Goal: Transaction & Acquisition: Purchase product/service

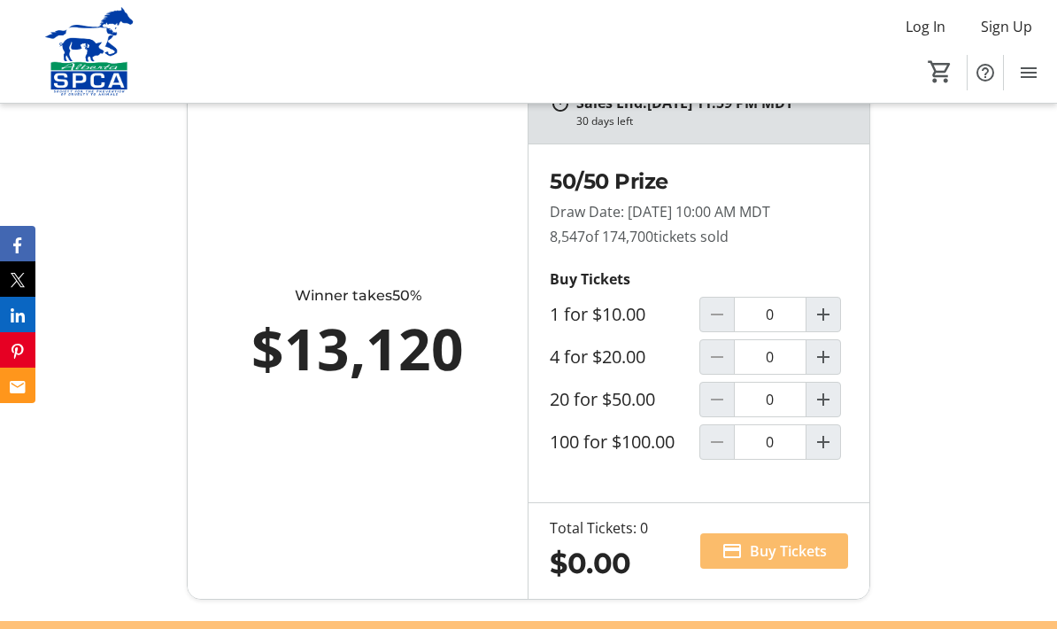
scroll to position [1204, 0]
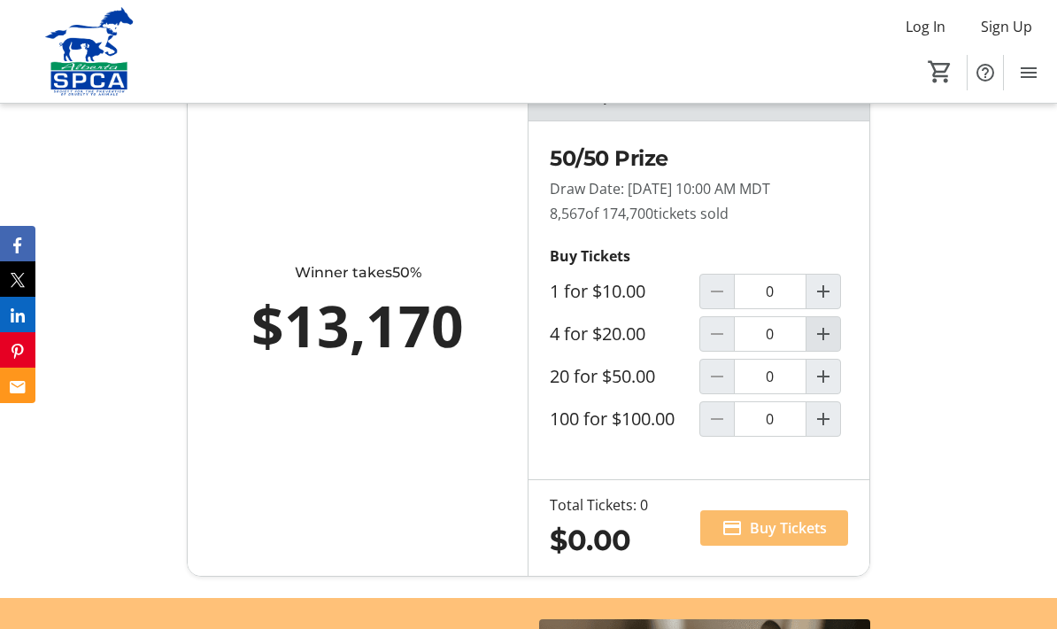
click at [831, 344] on mat-icon "Increment by one" at bounding box center [823, 333] width 21 height 21
type input "1"
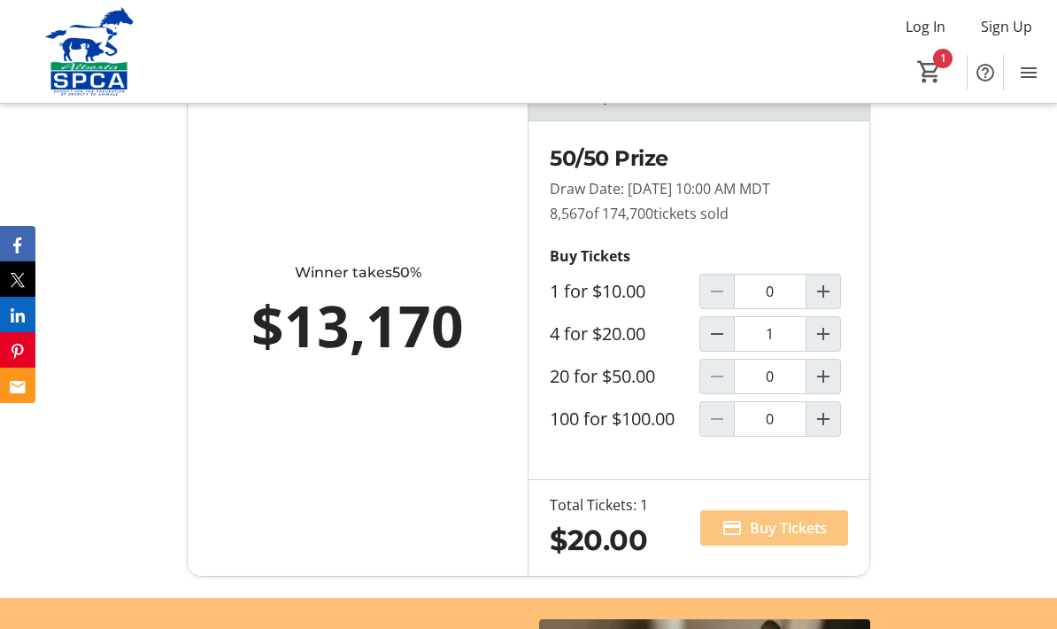
click at [810, 538] on span "Buy Tickets" at bounding box center [788, 527] width 77 height 21
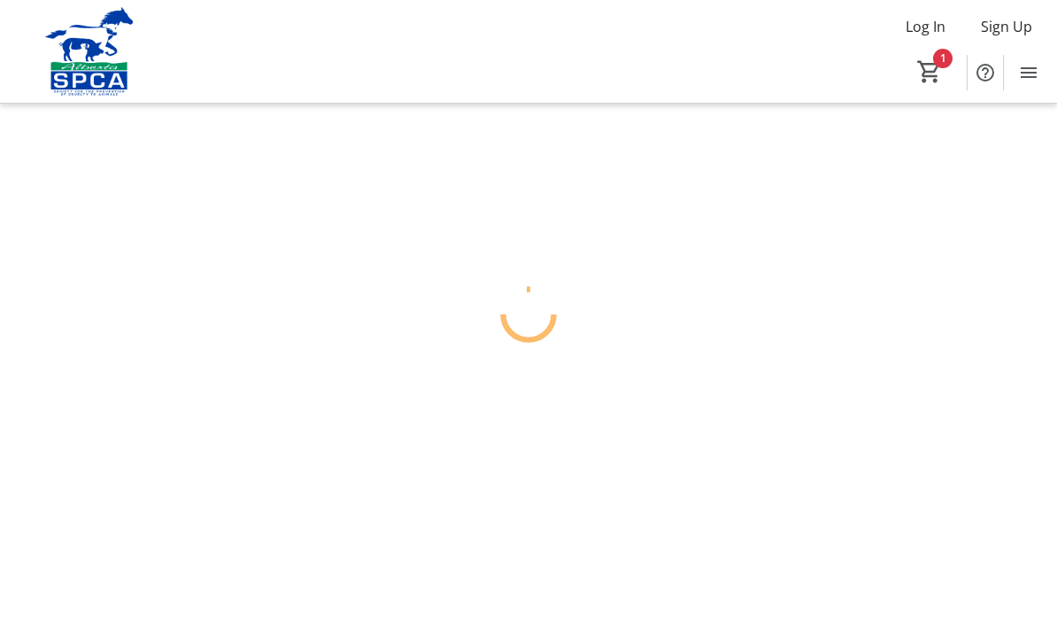
scroll to position [71, 0]
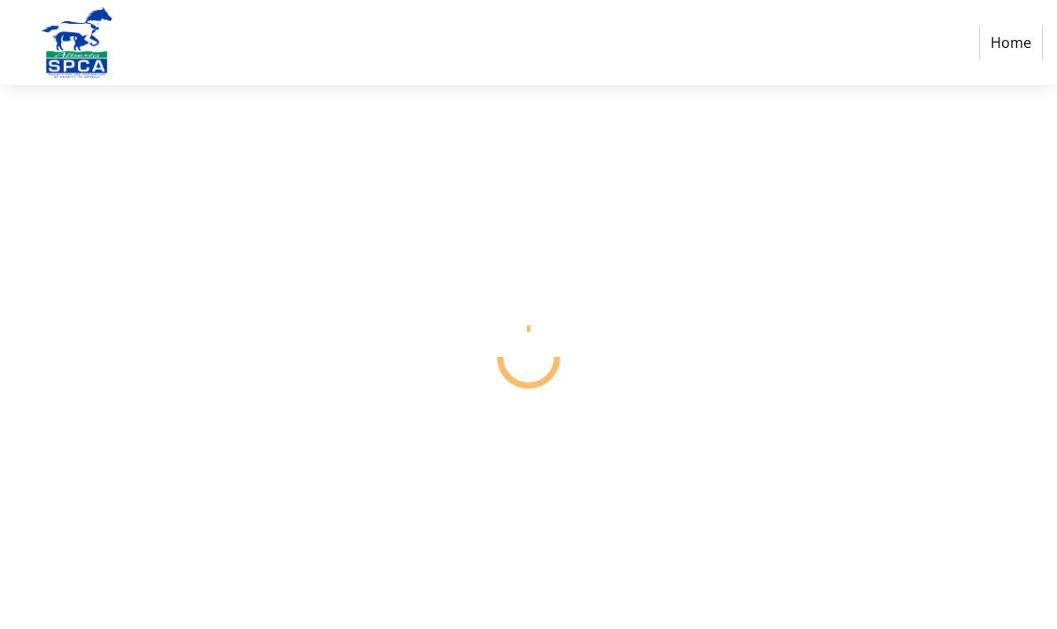
select select "CA"
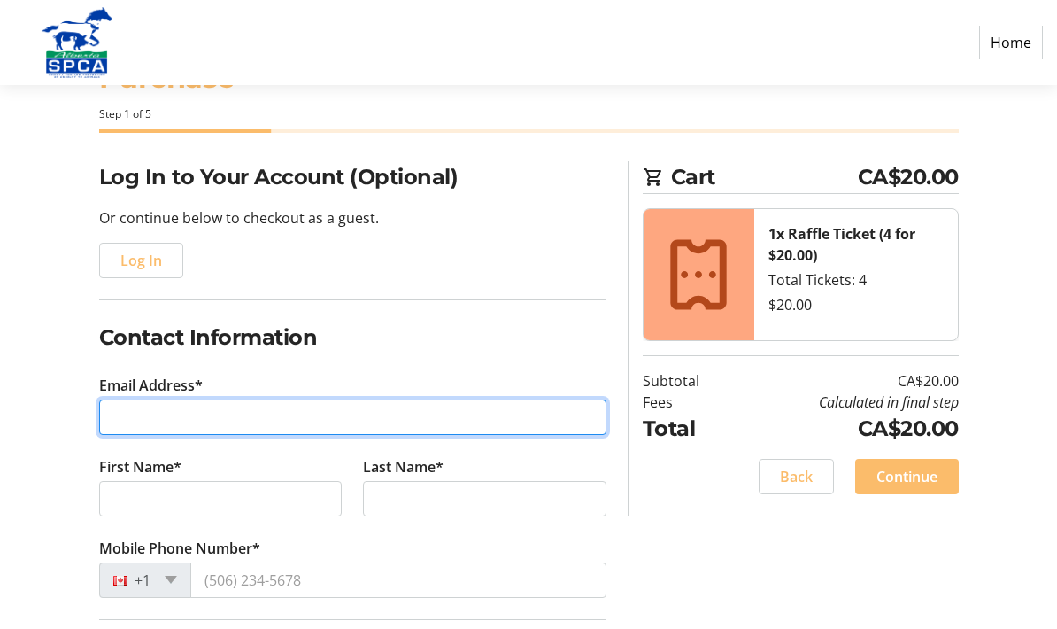
click at [147, 416] on input "Email Address*" at bounding box center [352, 416] width 507 height 35
type input "[PERSON_NAME][EMAIL_ADDRESS][DOMAIN_NAME]"
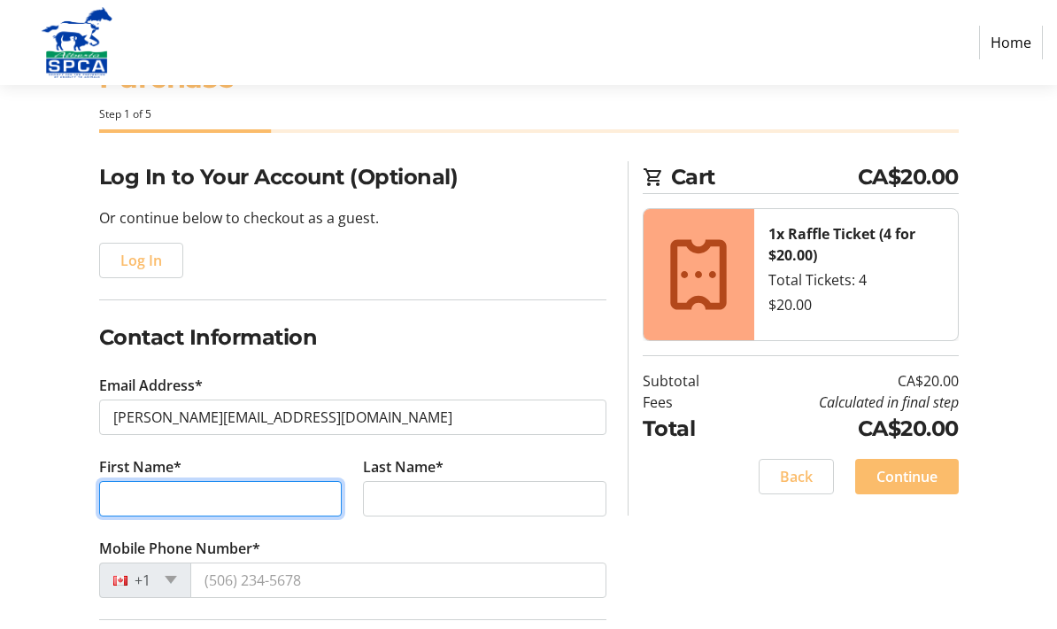
type input "[PERSON_NAME]"
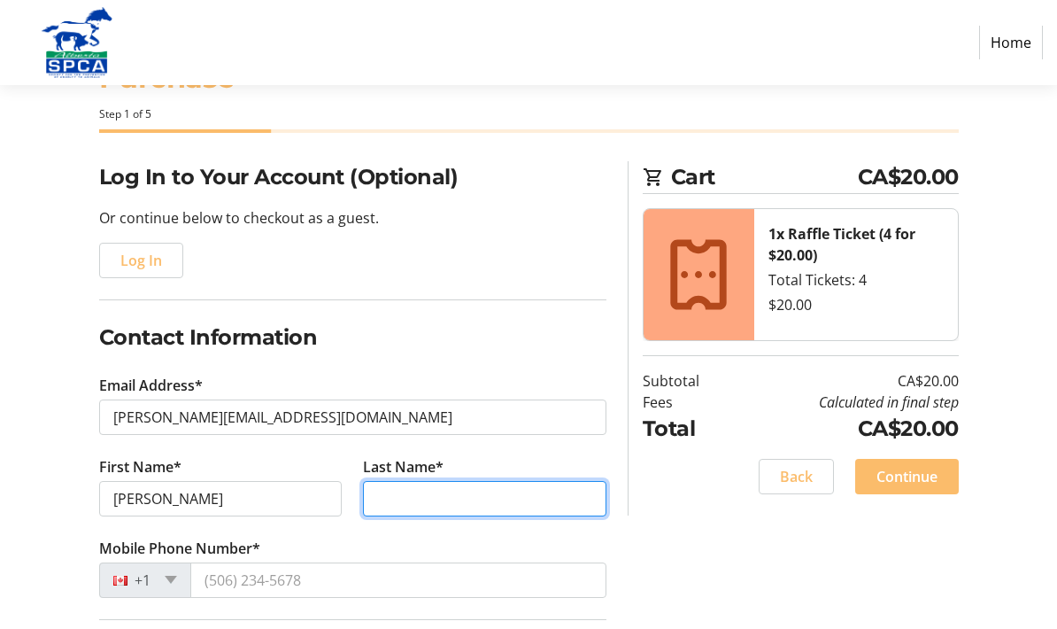
type input "Figgures"
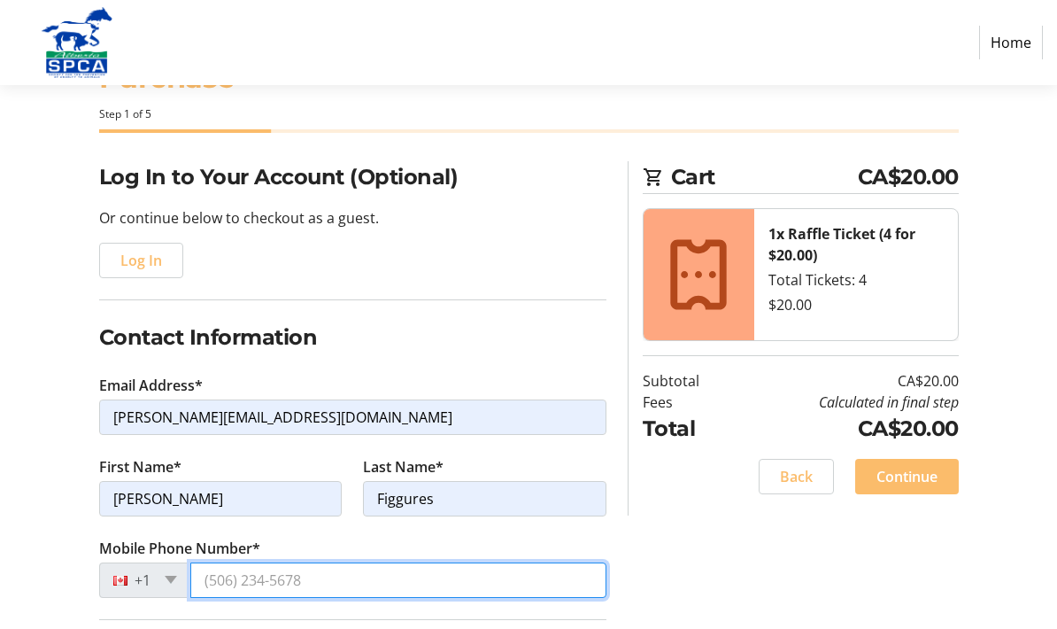
type input "[PHONE_NUMBER]"
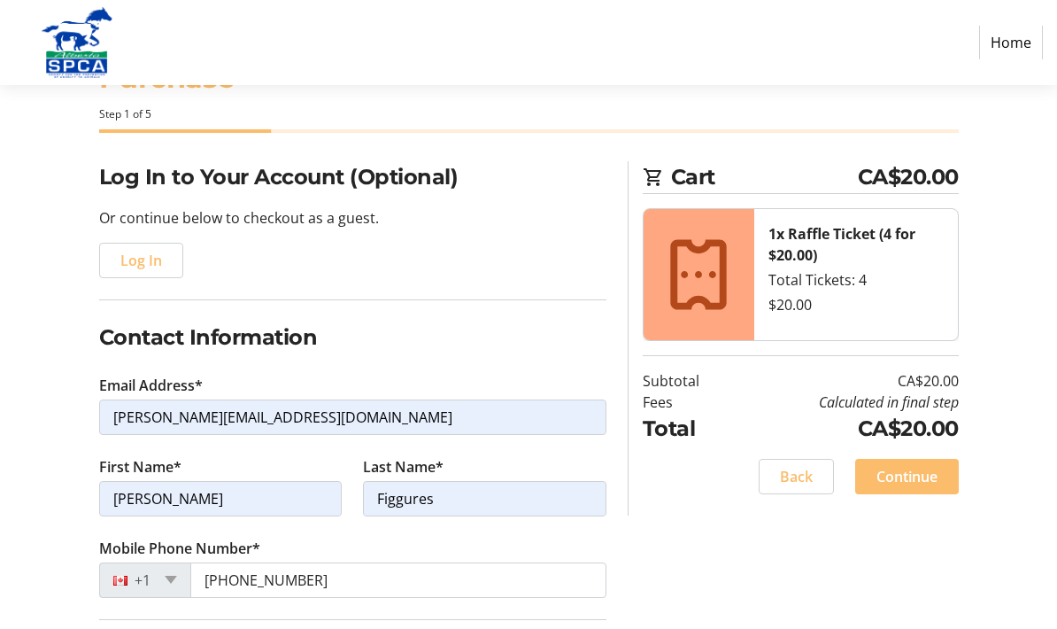
type input "[STREET_ADDRESS]"
type input "[GEOGRAPHIC_DATA]"
select select "AB"
type input "T8E 1C8"
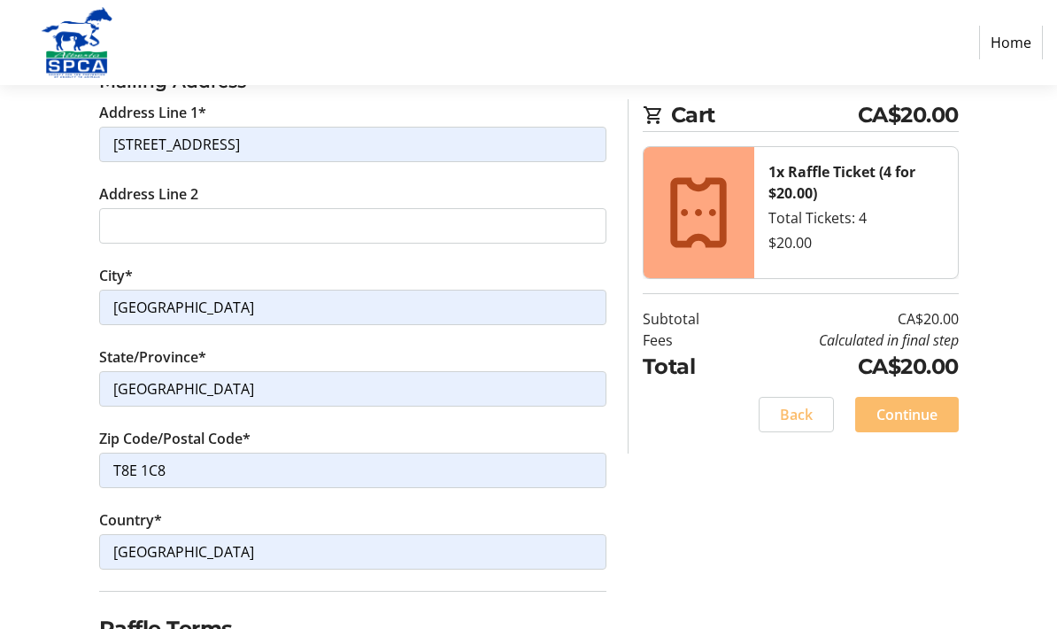
scroll to position [663, 0]
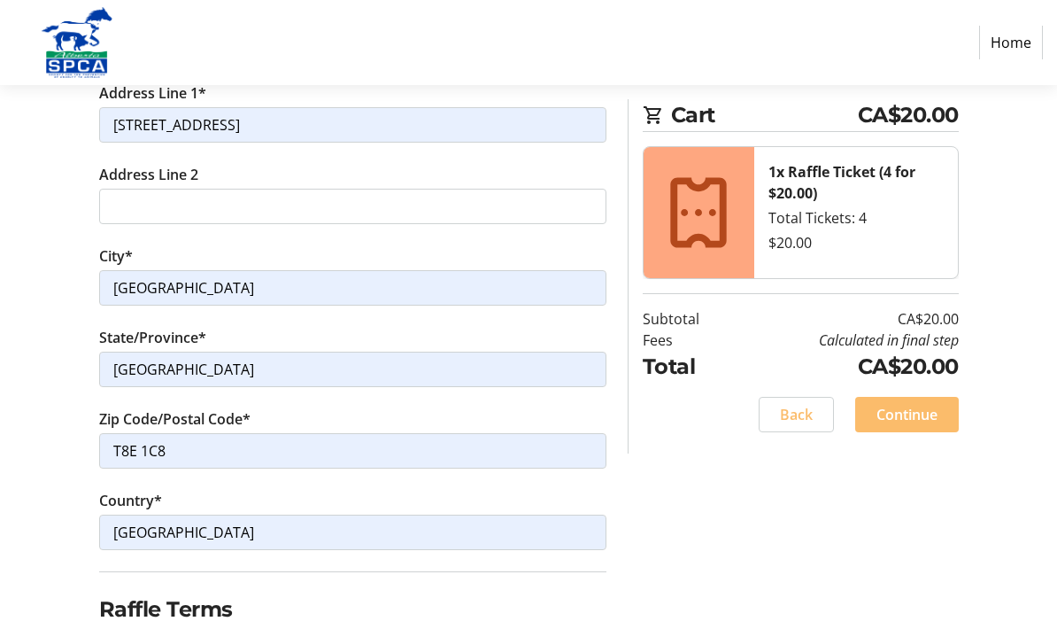
checkbox input "true"
click at [926, 413] on span "Continue" at bounding box center [907, 414] width 61 height 21
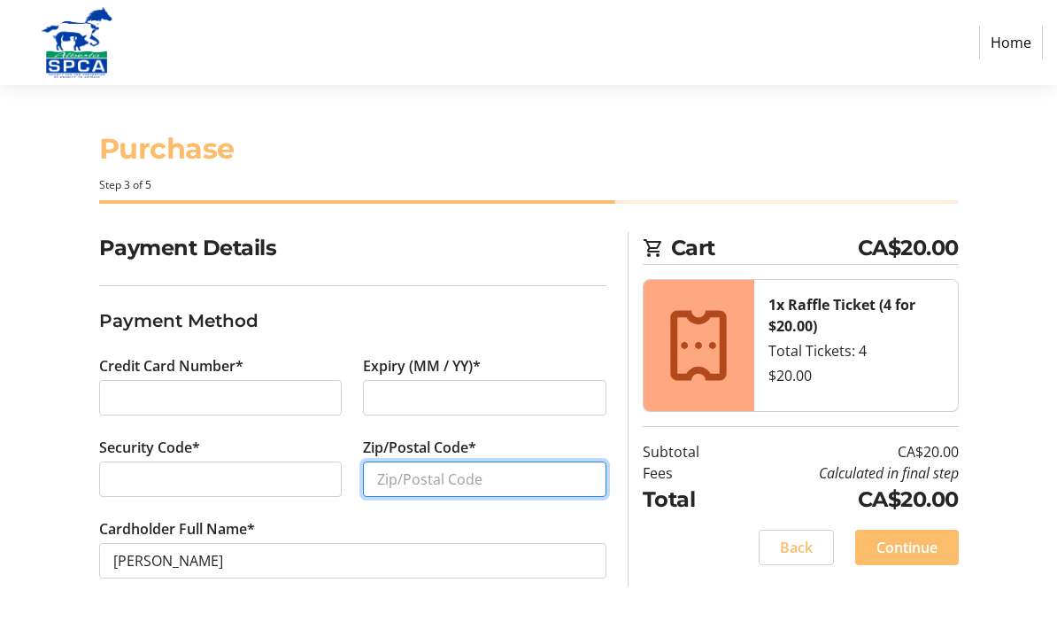
click at [394, 461] on input "Zip/Postal Code*" at bounding box center [485, 478] width 244 height 35
type input "T8E 1C8"
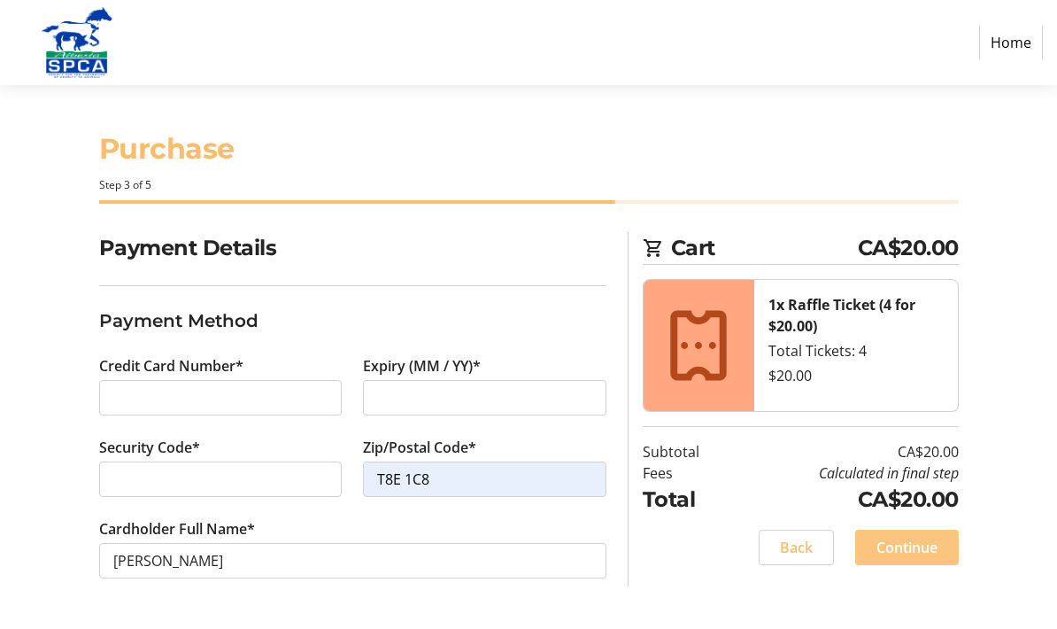
click at [915, 537] on span "Continue" at bounding box center [907, 547] width 61 height 21
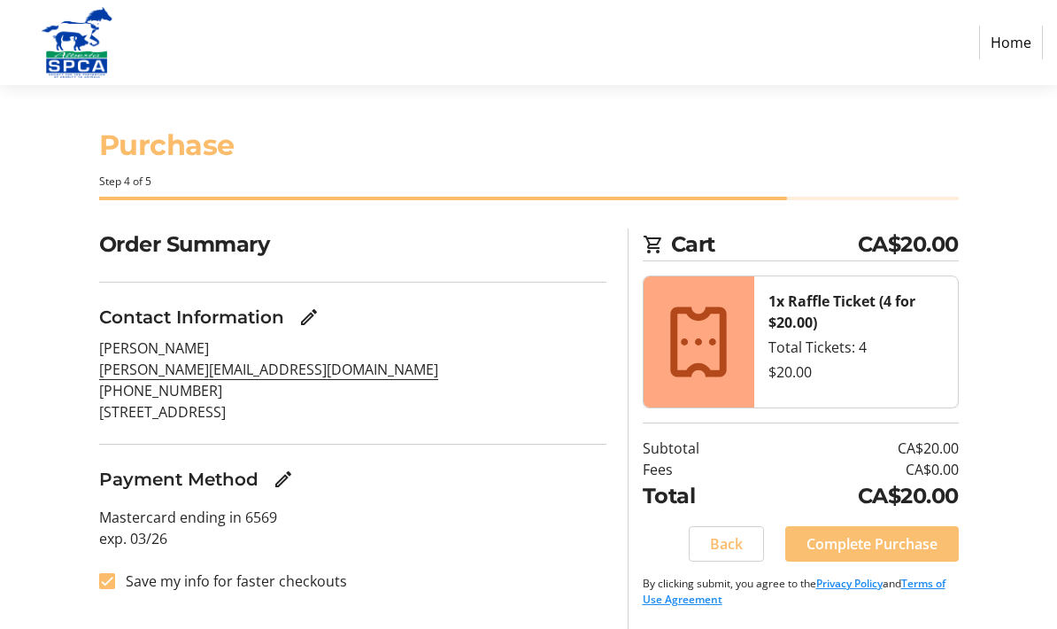
click at [900, 533] on span "Complete Purchase" at bounding box center [872, 543] width 131 height 21
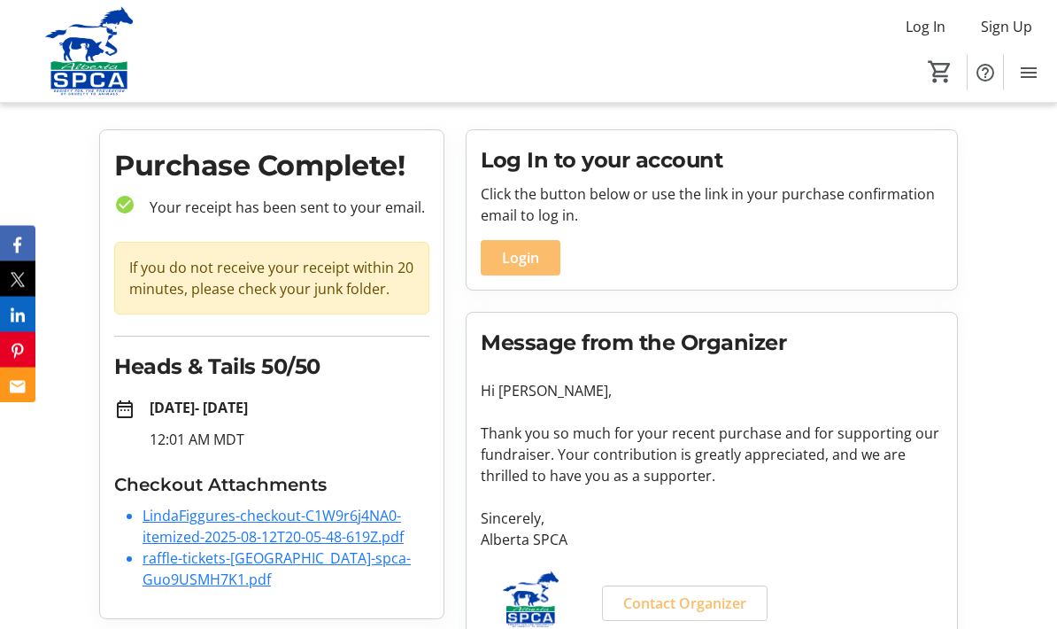
scroll to position [65, 0]
